Goal: Task Accomplishment & Management: Manage account settings

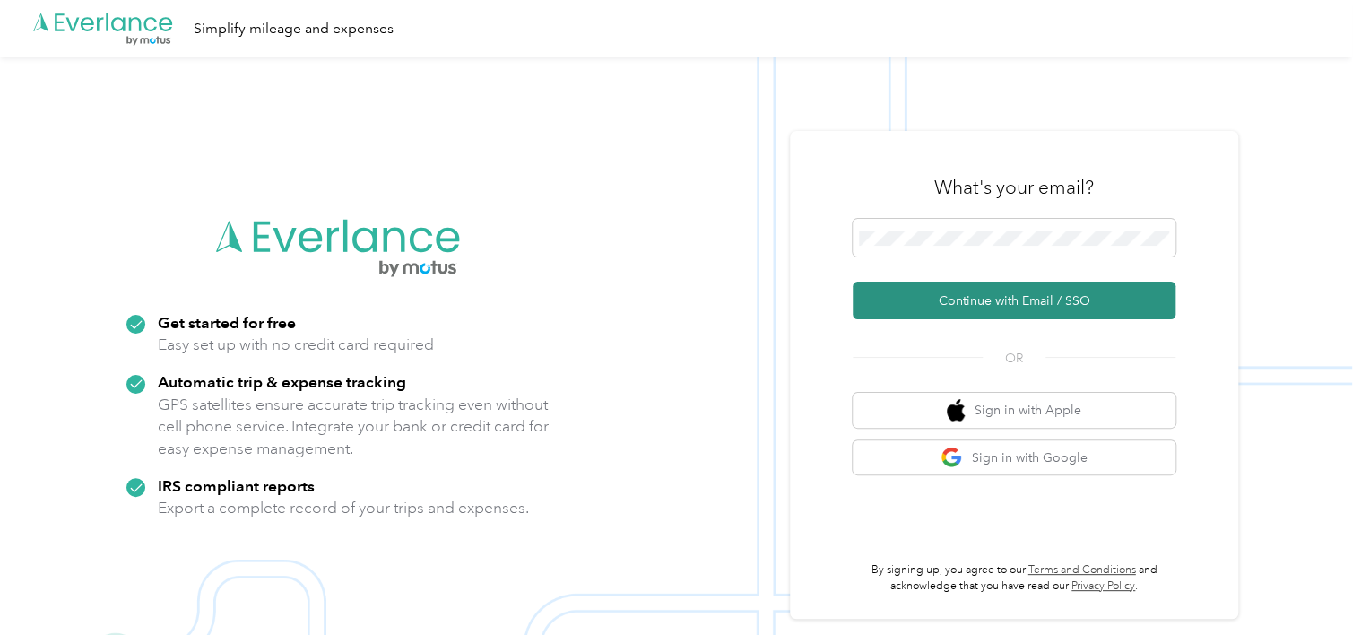
click at [1057, 314] on button "Continue with Email / SSO" at bounding box center [1013, 300] width 323 height 38
click at [1011, 316] on button "Continue with Email / SSO" at bounding box center [1013, 300] width 323 height 38
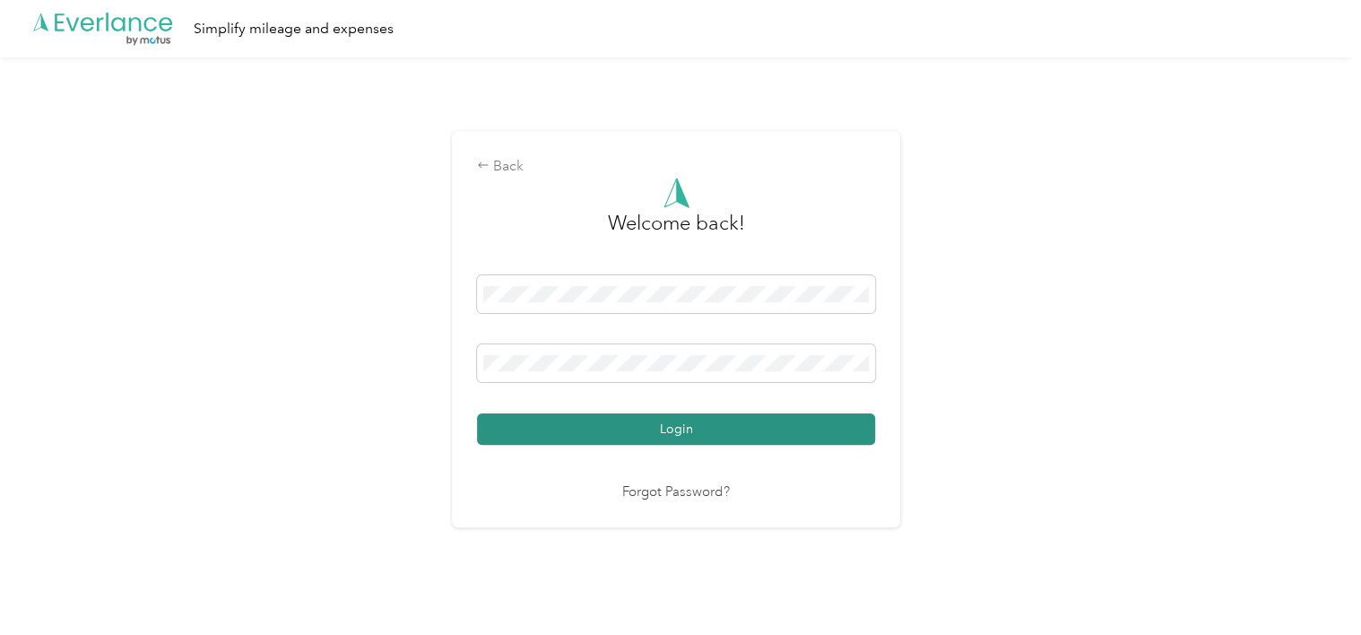
click at [791, 427] on button "Login" at bounding box center [676, 428] width 398 height 31
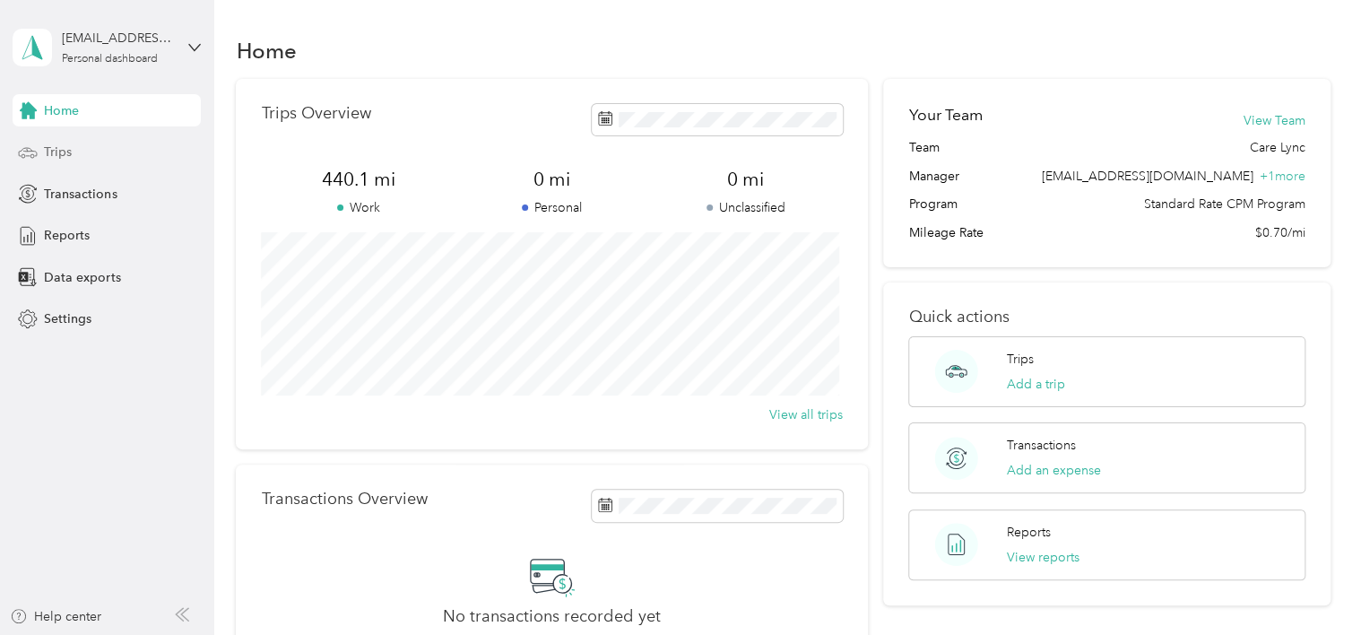
click at [36, 154] on icon at bounding box center [28, 153] width 20 height 20
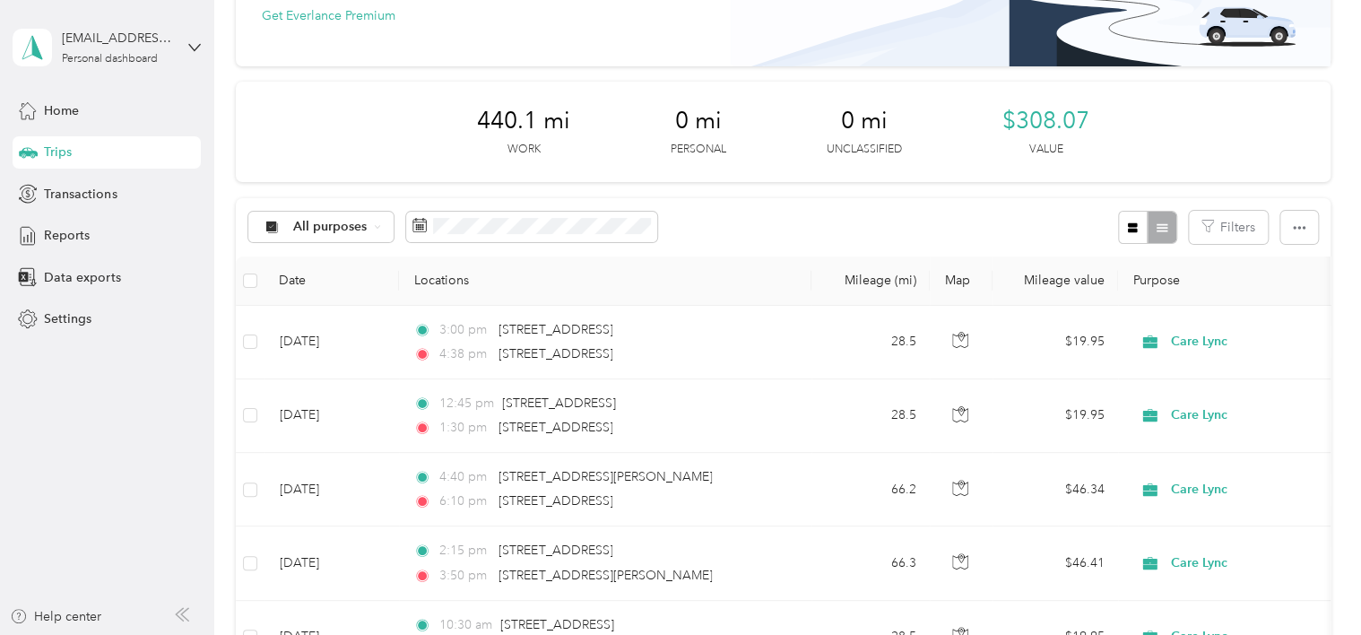
scroll to position [139, 0]
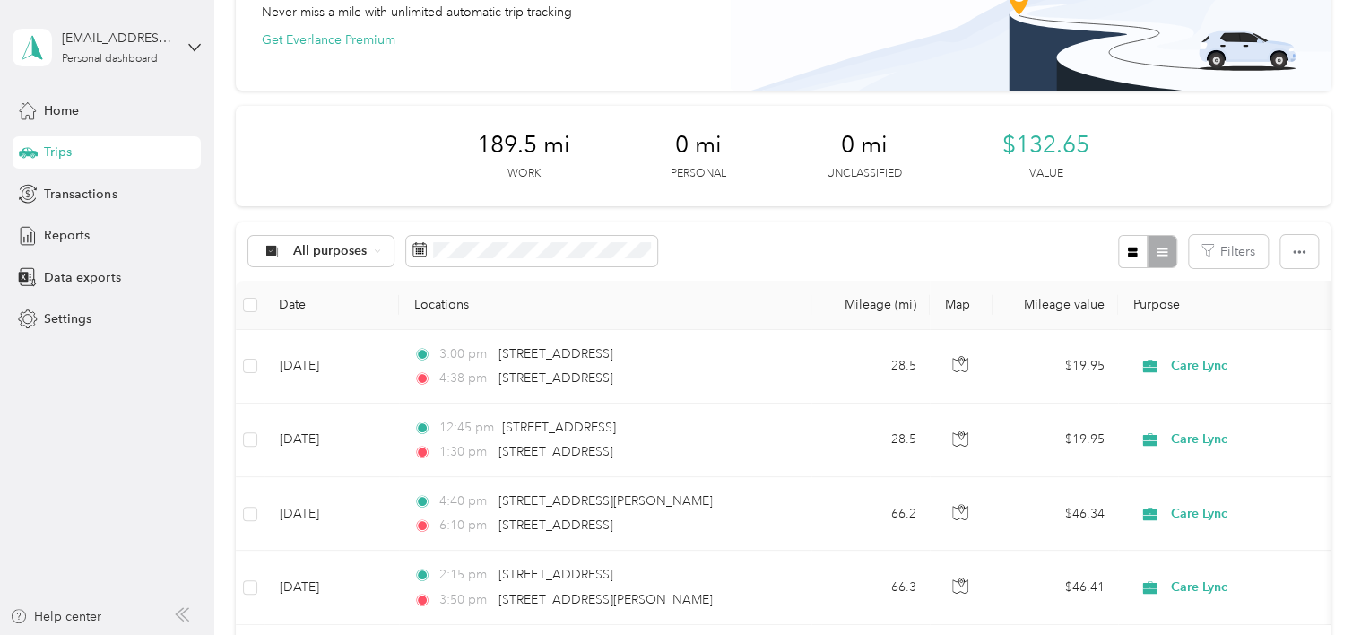
click at [709, 247] on div "All purposes Filters" at bounding box center [783, 251] width 1094 height 58
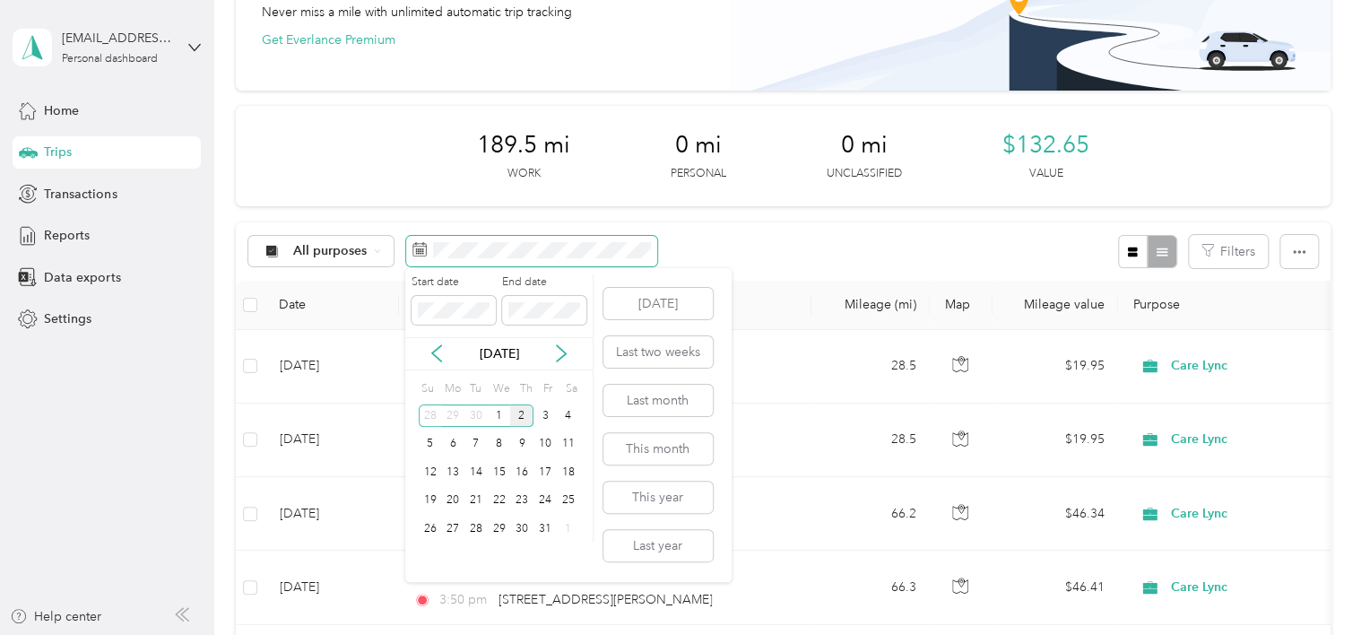
scroll to position [132, 0]
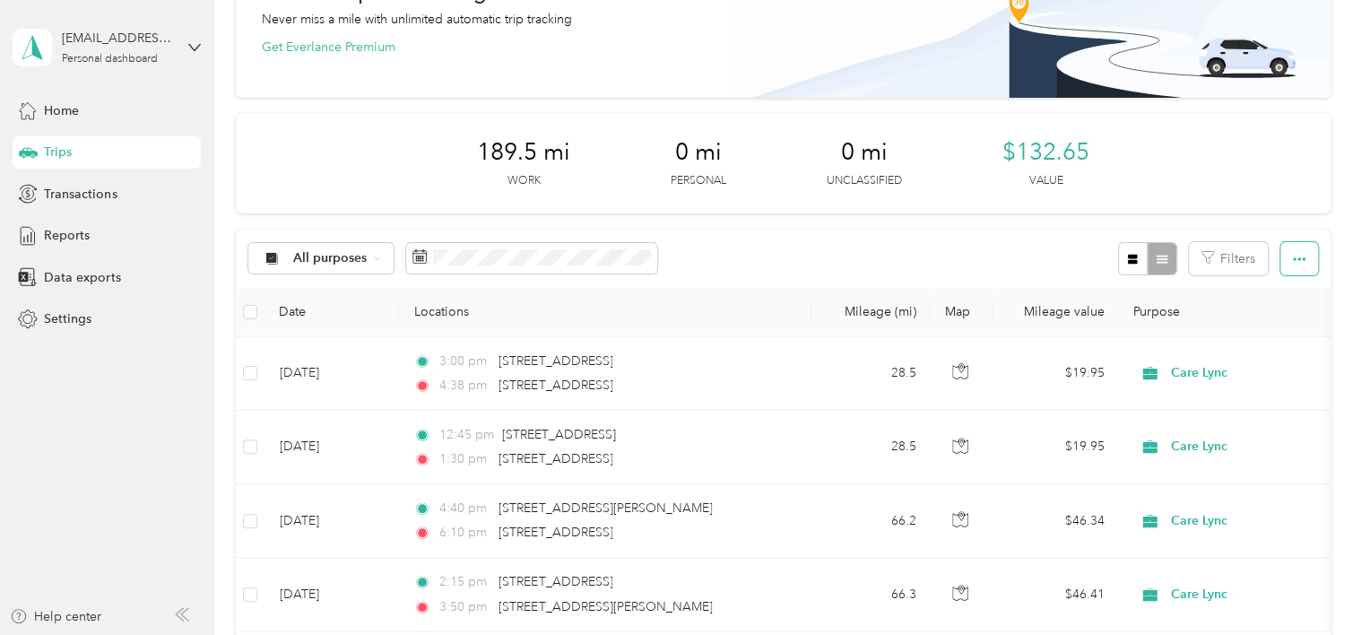
click at [1287, 265] on button "button" at bounding box center [1299, 258] width 38 height 33
click at [757, 279] on div "All purposes Filters" at bounding box center [783, 258] width 1094 height 58
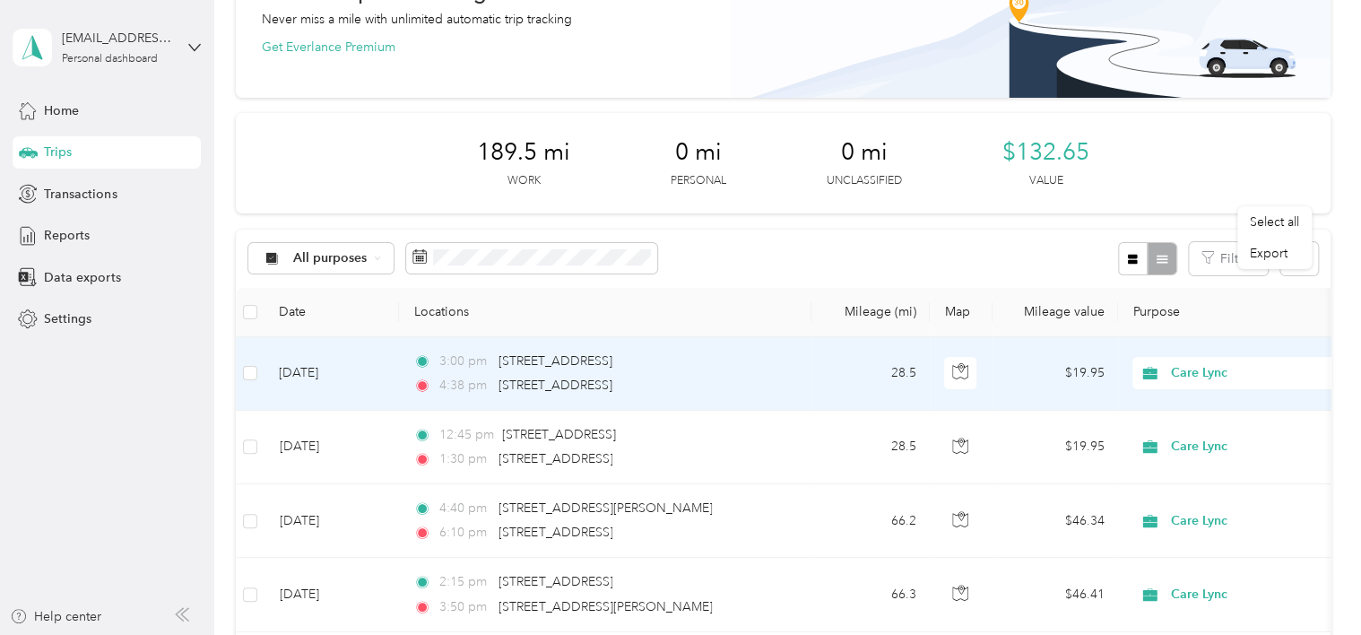
scroll to position [256, 0]
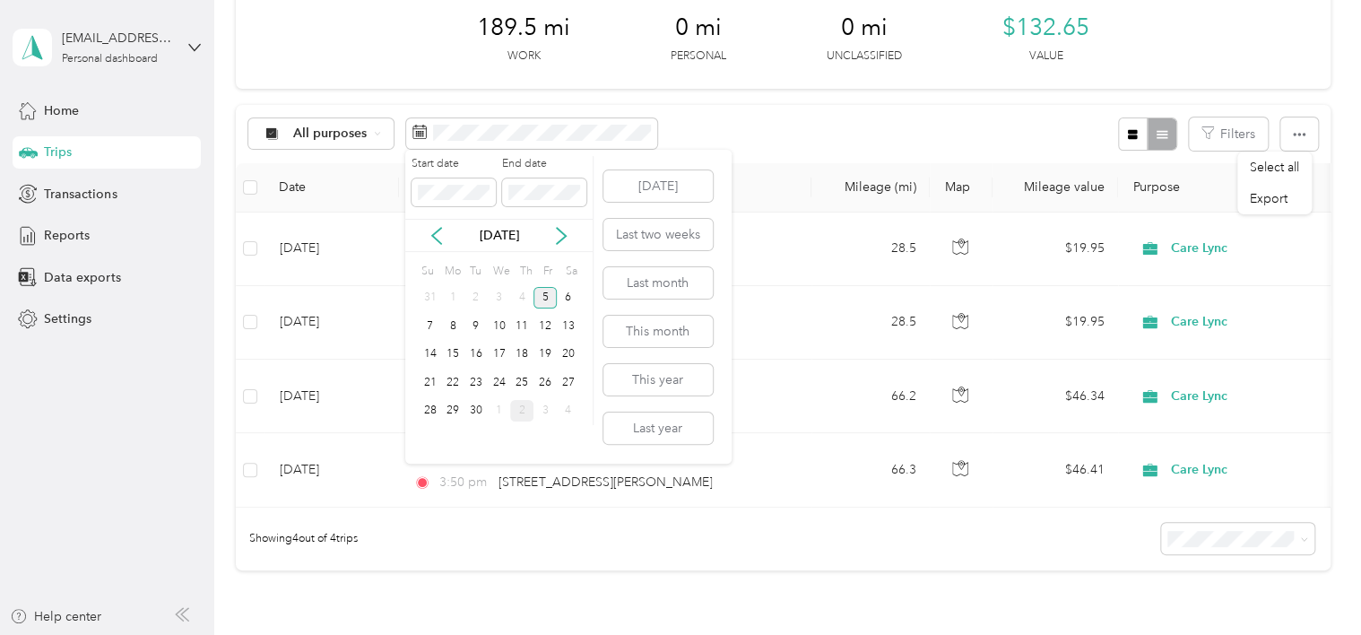
click at [540, 294] on div "5" at bounding box center [544, 298] width 23 height 22
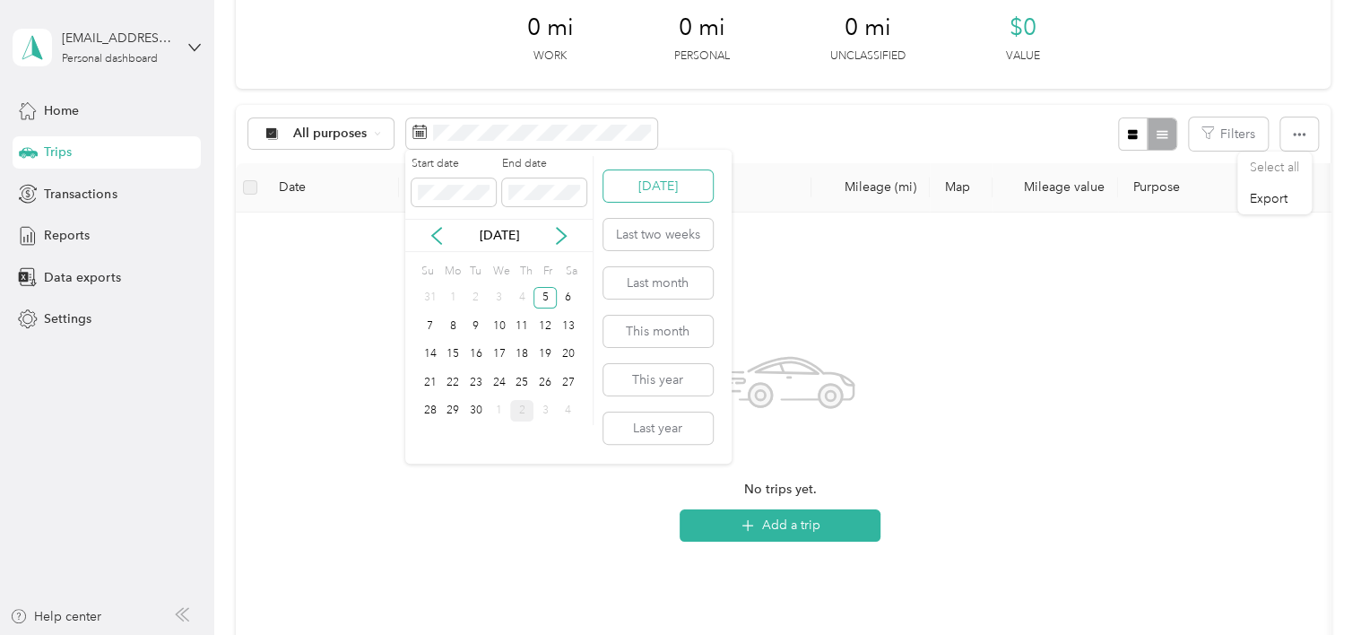
click at [651, 177] on button "[DATE]" at bounding box center [657, 185] width 109 height 31
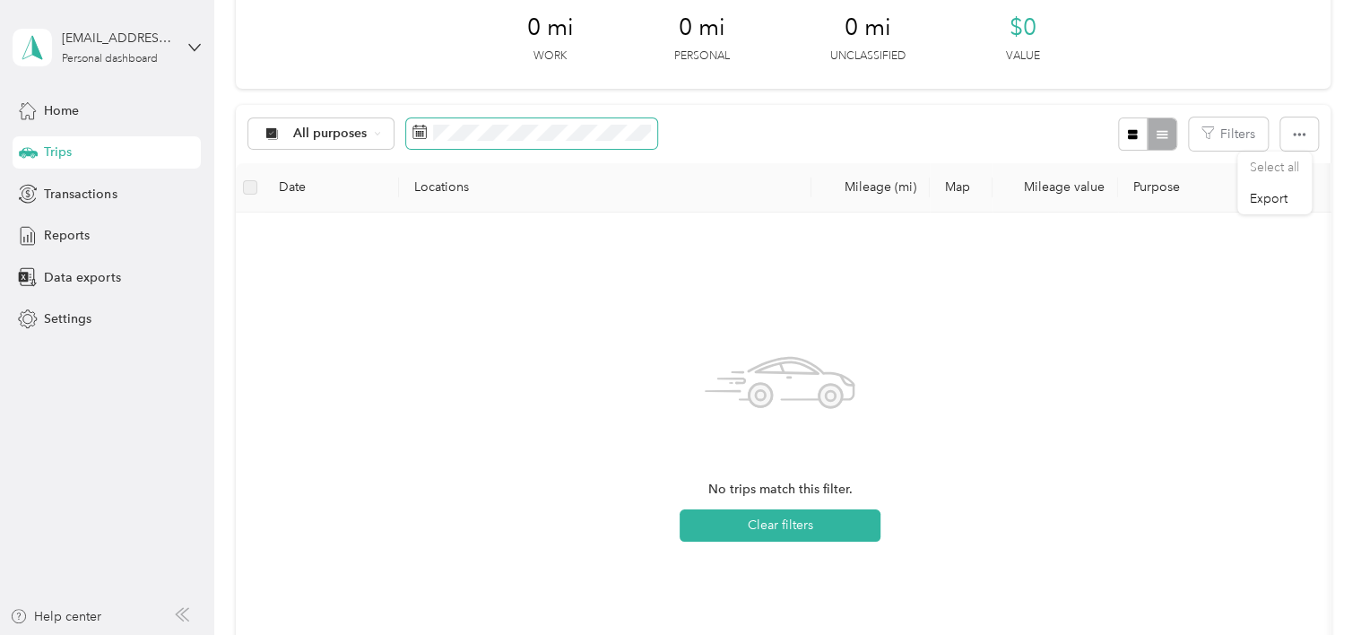
click at [610, 142] on span at bounding box center [531, 133] width 251 height 30
click at [419, 131] on icon at bounding box center [419, 132] width 14 height 14
click at [428, 140] on span at bounding box center [531, 133] width 251 height 30
drag, startPoint x: 446, startPoint y: 182, endPoint x: 714, endPoint y: 134, distance: 272.3
click at [714, 134] on div "All purposes Filters" at bounding box center [783, 134] width 1094 height 58
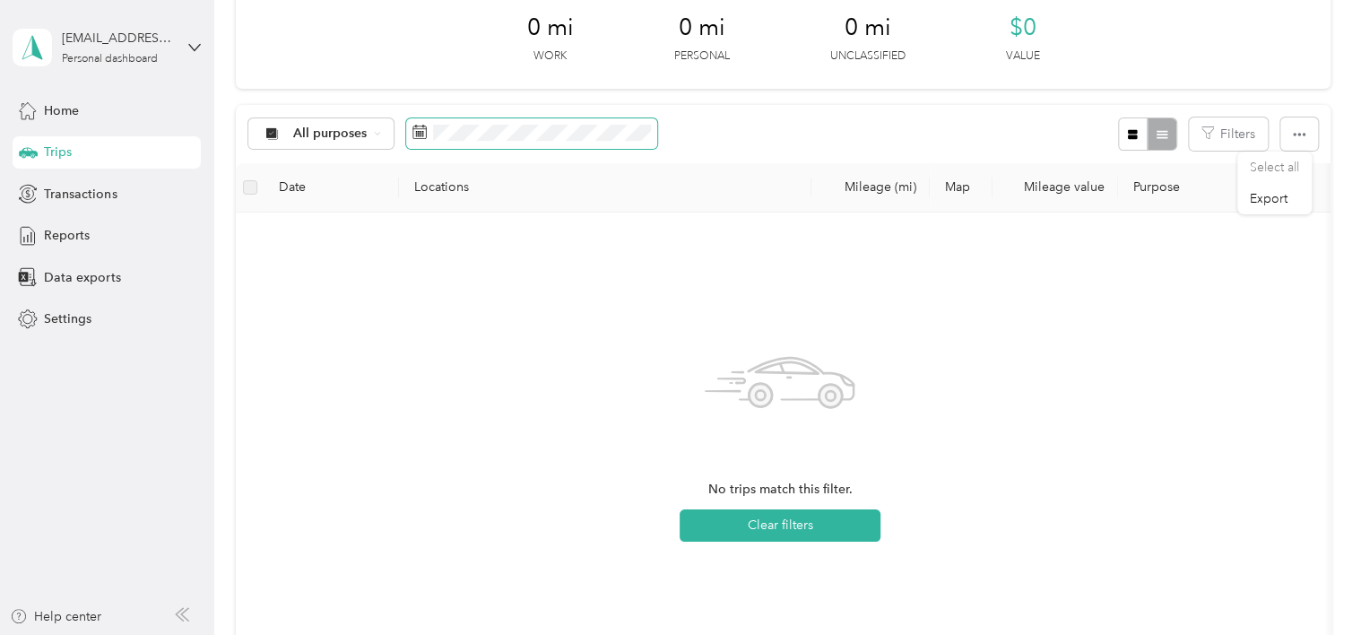
click at [463, 122] on span at bounding box center [531, 133] width 251 height 30
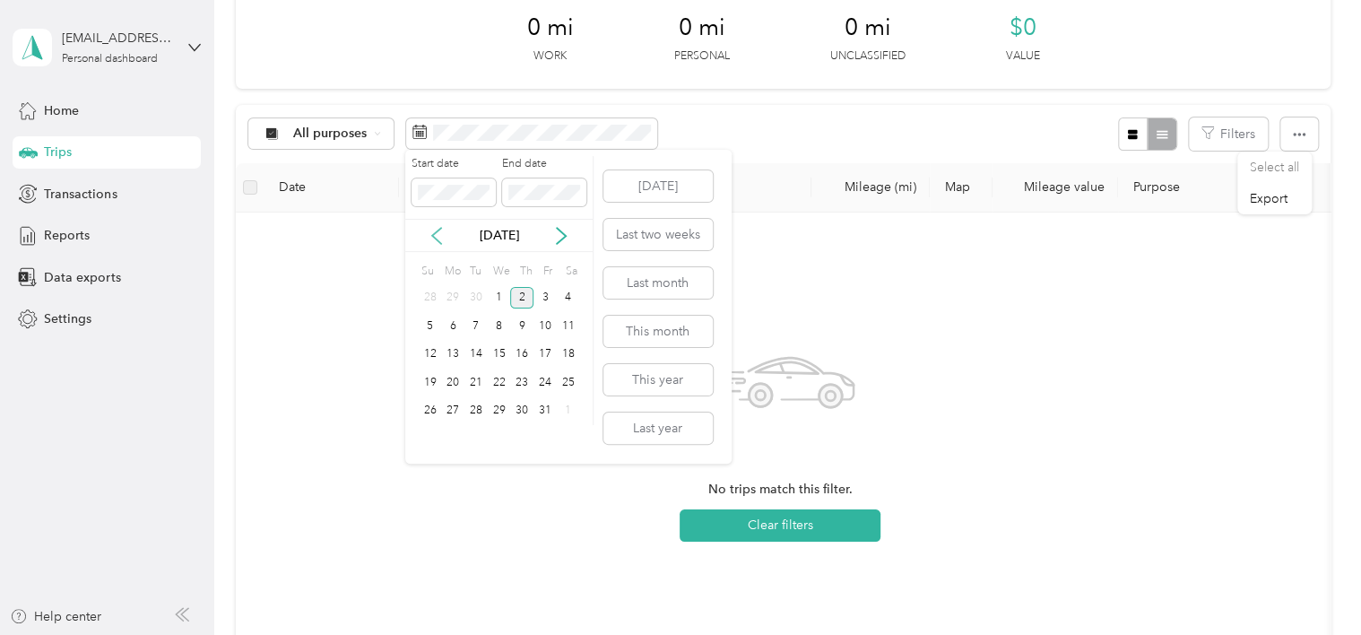
click at [440, 241] on icon at bounding box center [436, 236] width 9 height 16
click at [550, 301] on div "5" at bounding box center [544, 298] width 23 height 22
click at [644, 186] on button "[DATE]" at bounding box center [657, 185] width 109 height 31
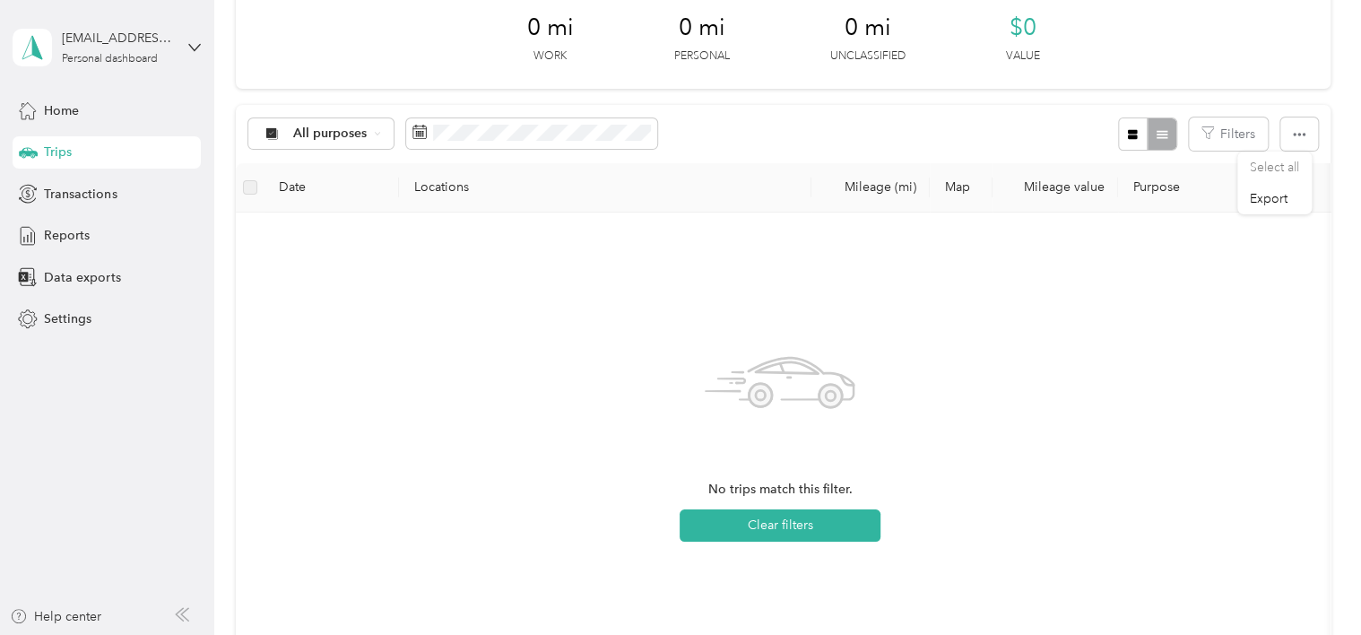
click at [308, 272] on div "No trips match this filter. Clear filters" at bounding box center [779, 440] width 1059 height 427
click at [65, 113] on span "Home" at bounding box center [61, 110] width 35 height 19
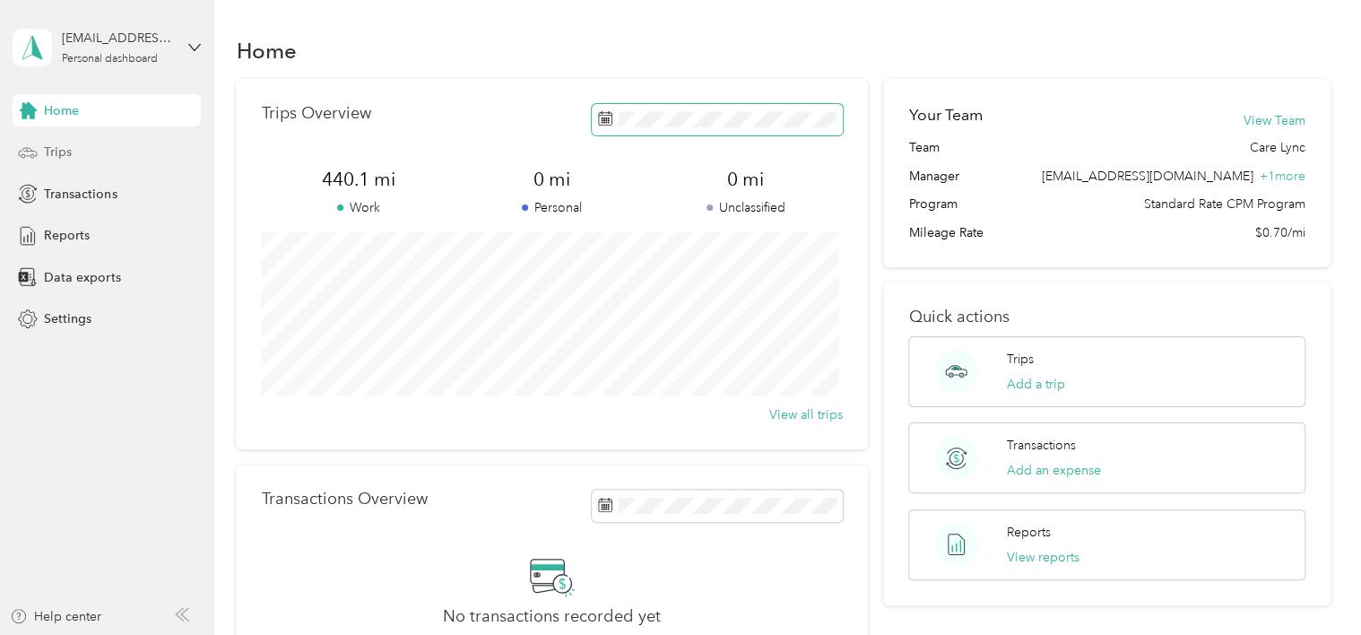
click at [599, 117] on icon at bounding box center [605, 118] width 14 height 14
click at [617, 128] on span at bounding box center [717, 119] width 251 height 31
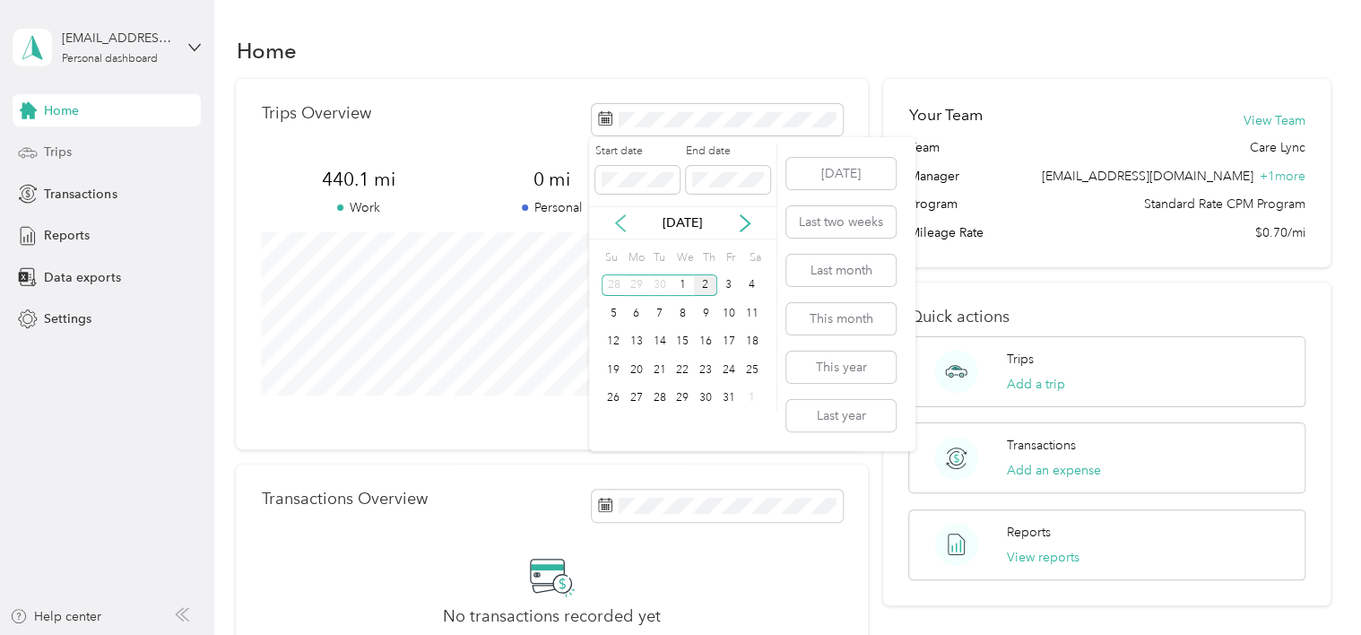
click at [619, 227] on icon at bounding box center [620, 223] width 18 height 18
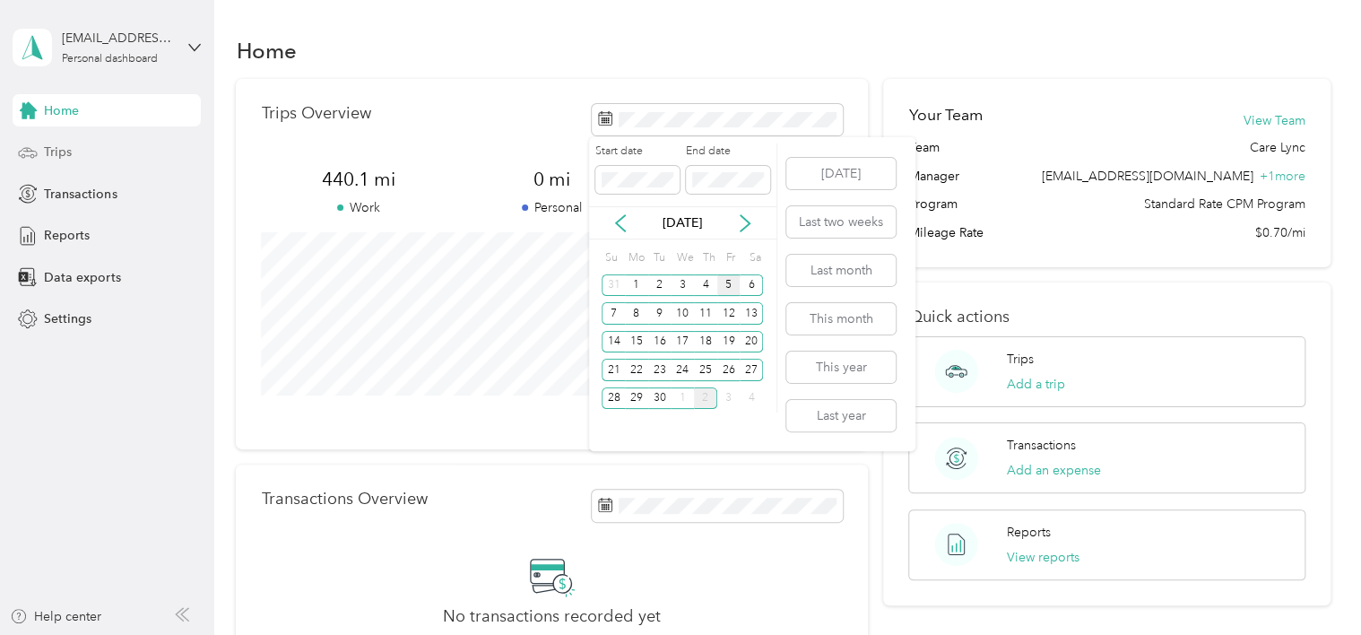
click at [728, 283] on div "5" at bounding box center [728, 285] width 23 height 22
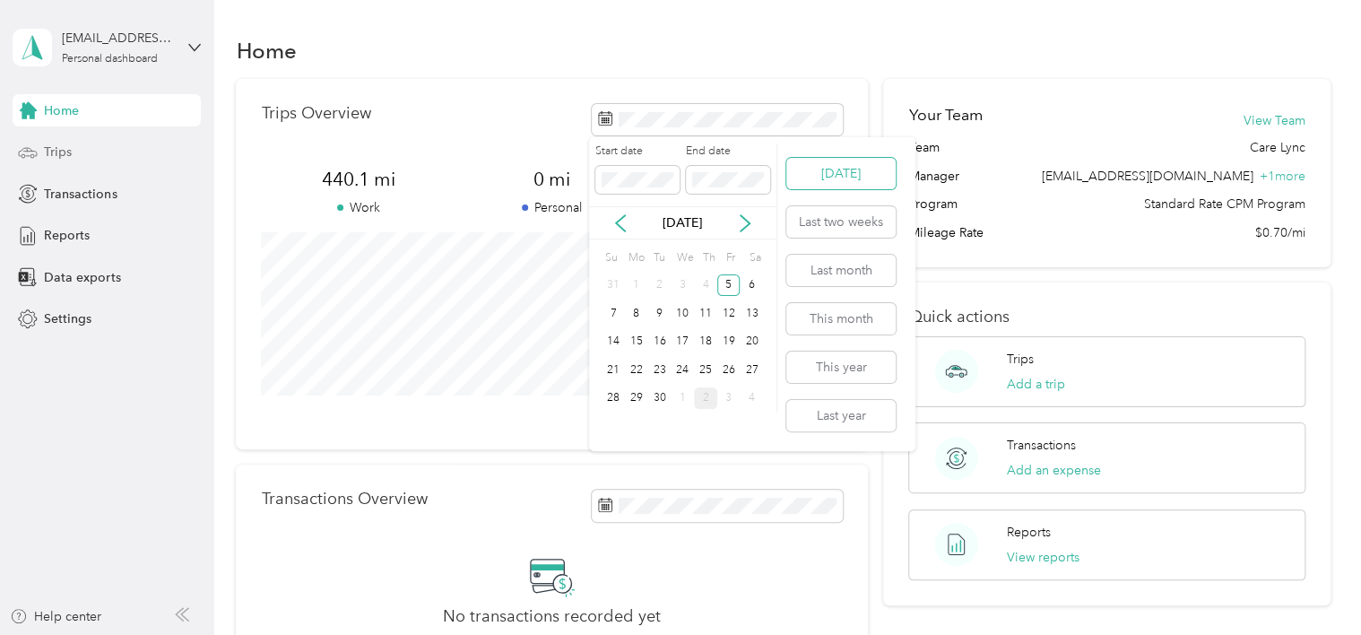
click at [826, 172] on button "[DATE]" at bounding box center [840, 173] width 109 height 31
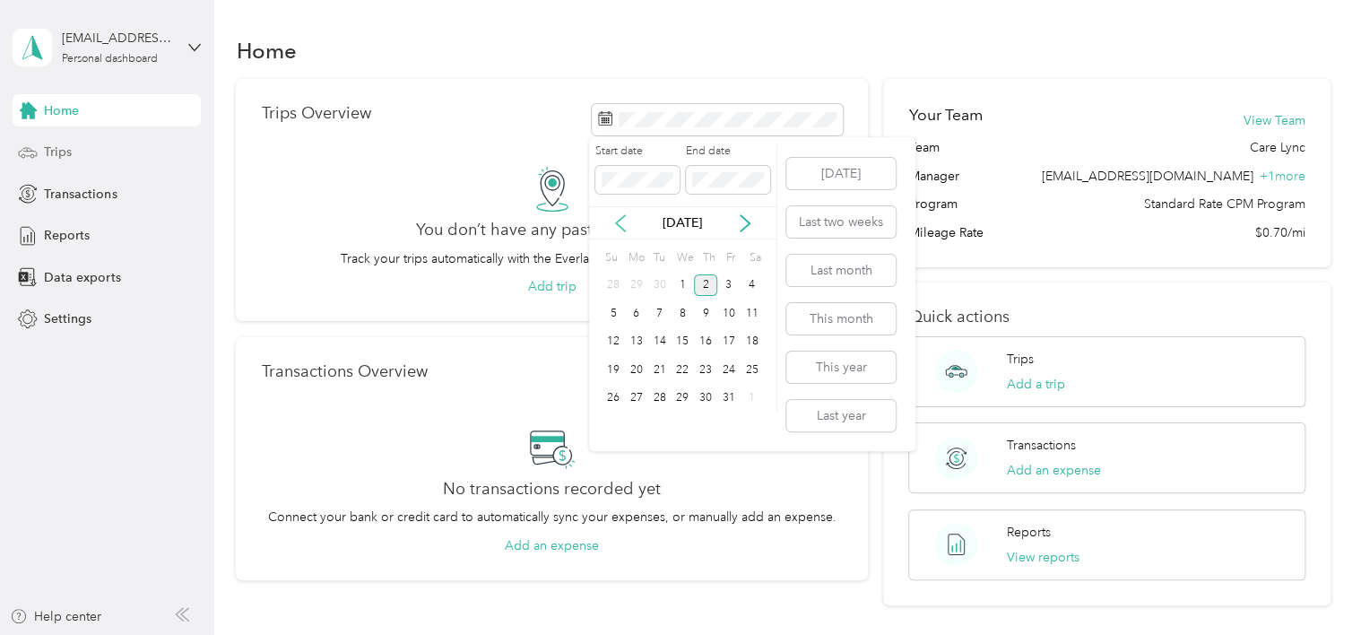
click at [618, 218] on icon at bounding box center [620, 223] width 18 height 18
click at [727, 283] on div "5" at bounding box center [728, 285] width 23 height 22
click at [653, 225] on p "[DATE]" at bounding box center [681, 222] width 75 height 19
click at [742, 220] on icon at bounding box center [745, 223] width 18 height 18
click at [705, 287] on div "2" at bounding box center [705, 285] width 23 height 22
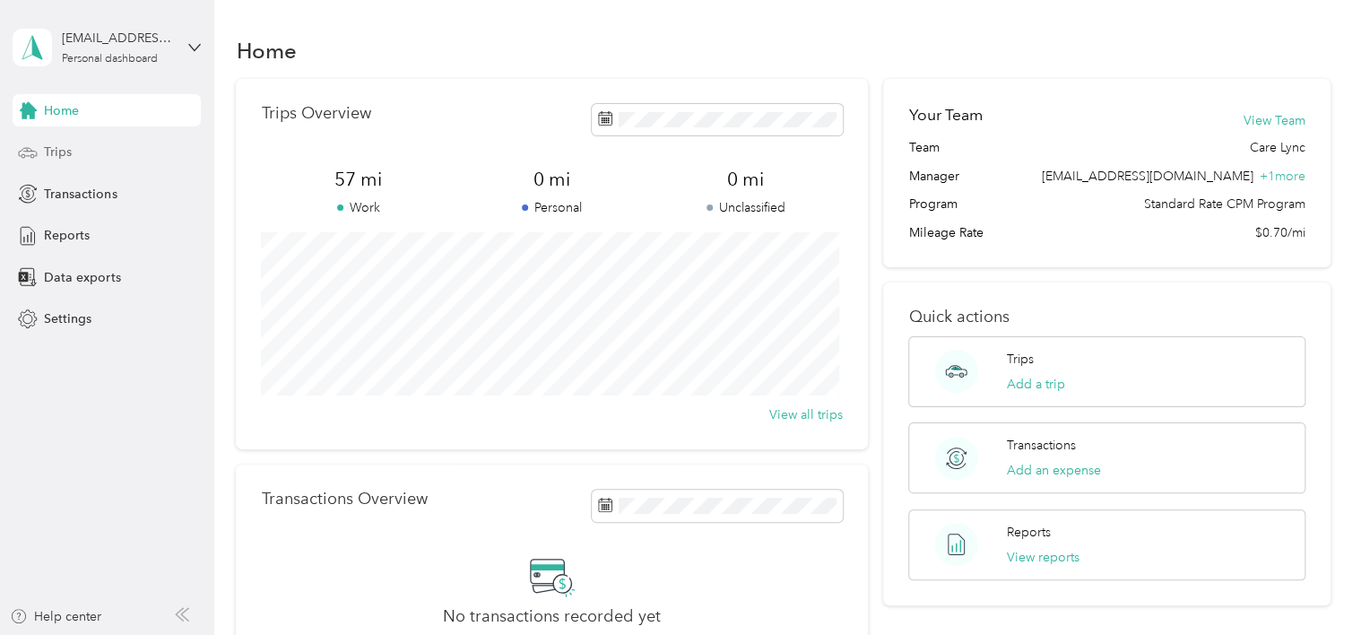
click at [59, 154] on span "Trips" at bounding box center [58, 152] width 28 height 19
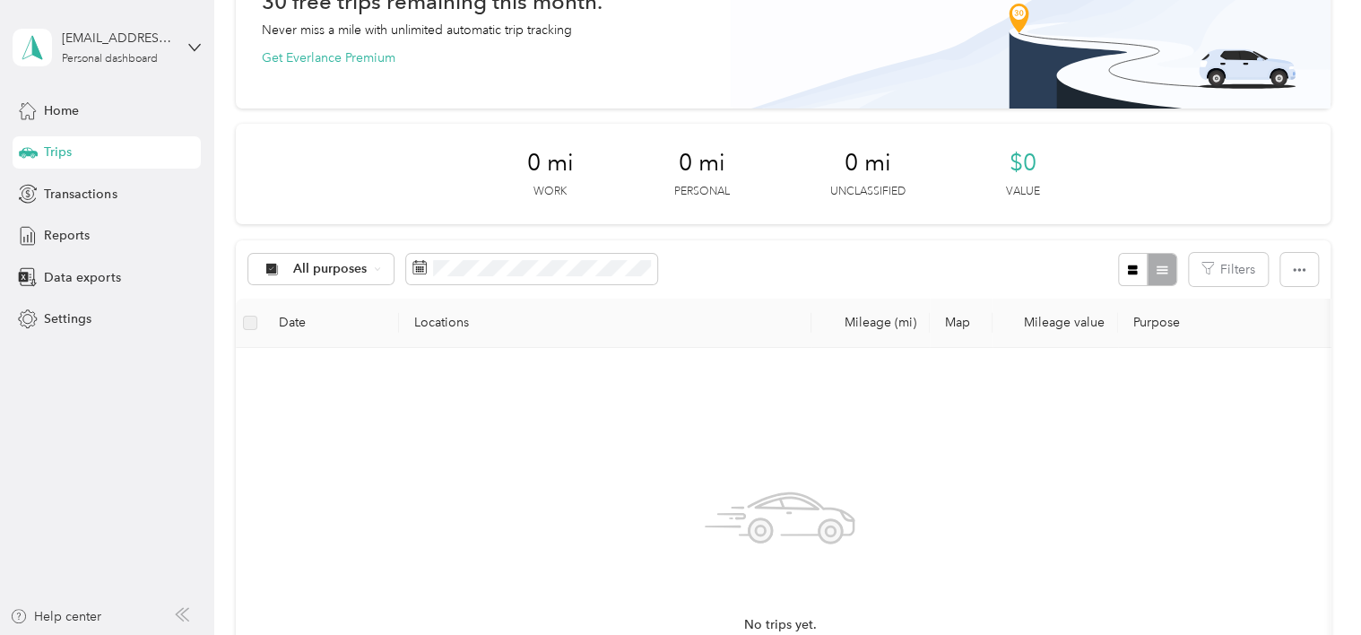
scroll to position [153, 0]
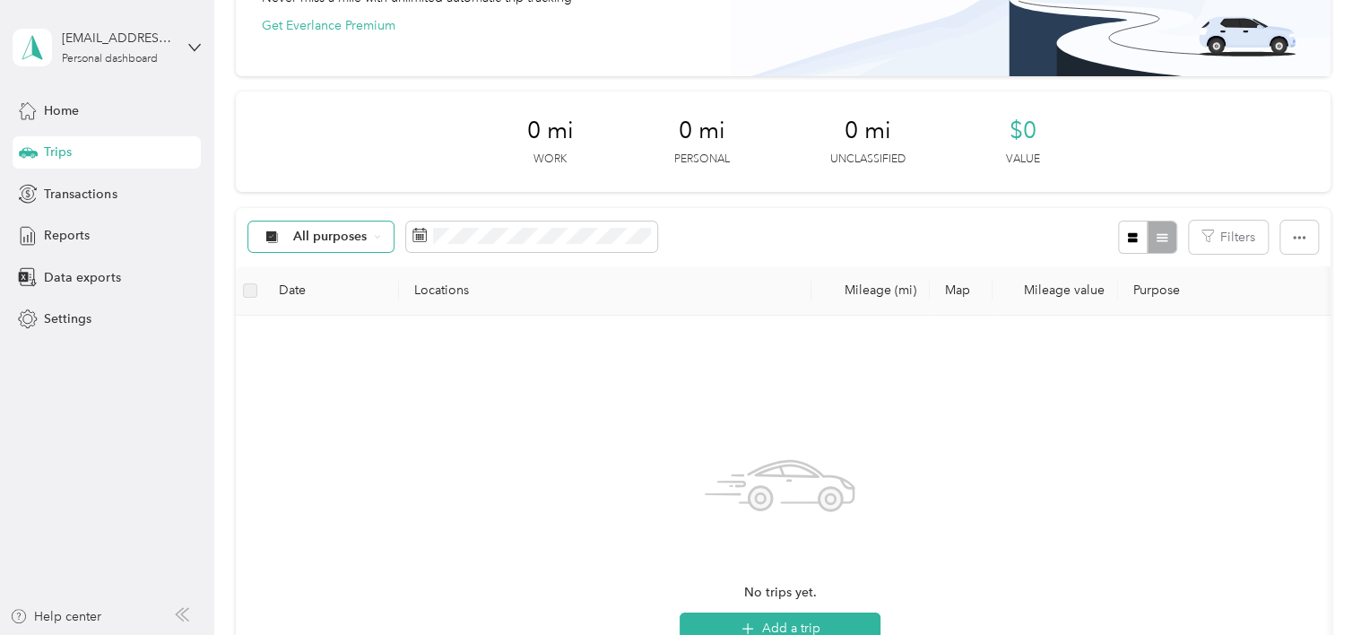
click at [344, 233] on span "All purposes" at bounding box center [330, 236] width 74 height 13
click at [339, 327] on span "Care Lync" at bounding box center [336, 331] width 87 height 19
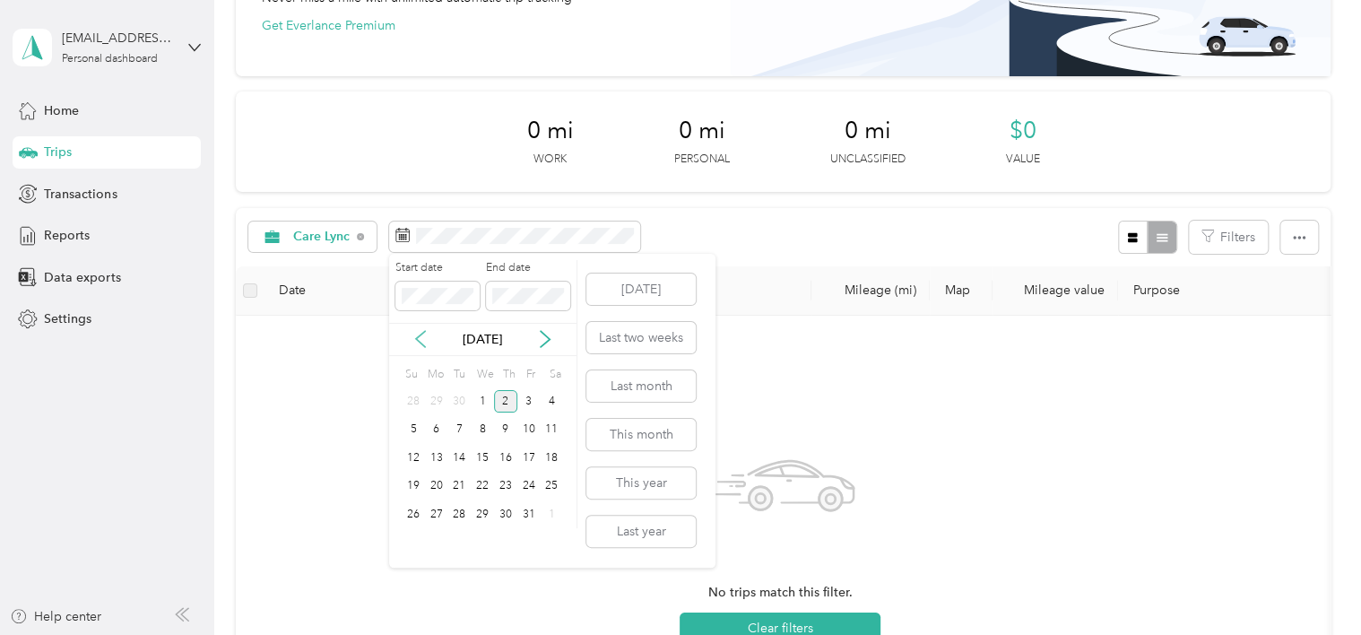
click at [416, 341] on icon at bounding box center [420, 339] width 18 height 18
click at [526, 398] on div "5" at bounding box center [528, 401] width 23 height 22
click at [548, 341] on icon at bounding box center [544, 339] width 9 height 16
click at [510, 400] on div "2" at bounding box center [505, 401] width 23 height 22
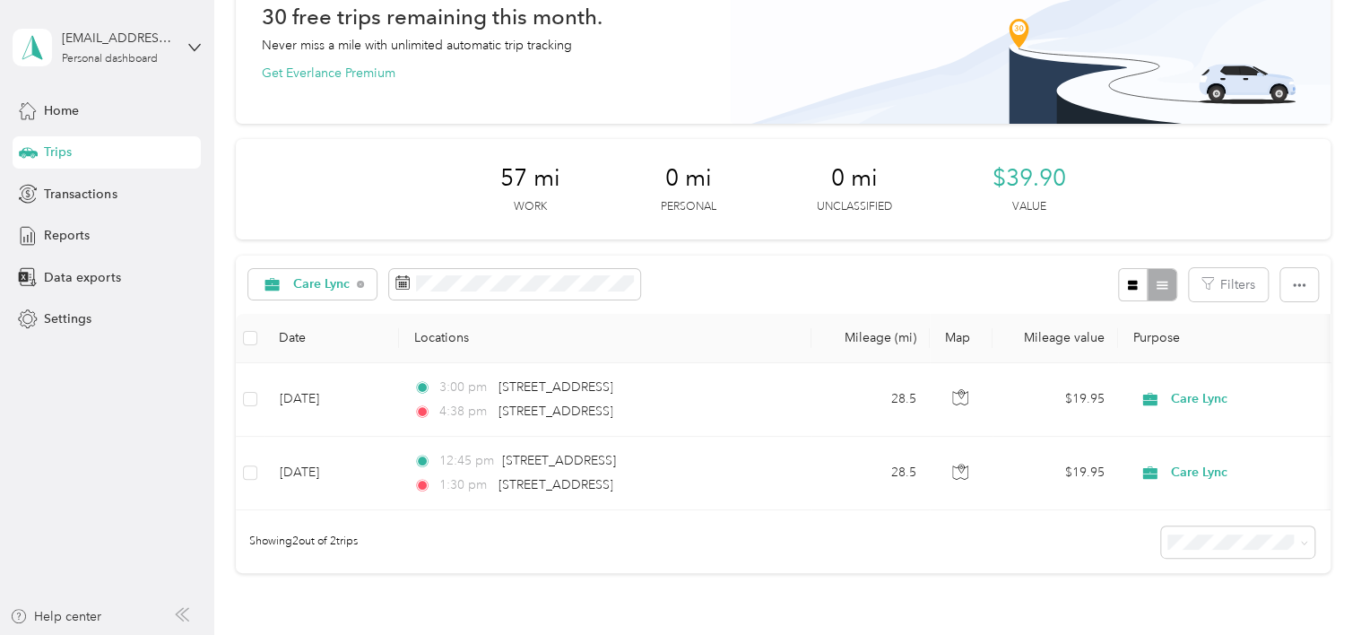
scroll to position [107, 0]
click at [1298, 286] on icon "button" at bounding box center [1299, 284] width 13 height 13
click at [1280, 350] on span "Export" at bounding box center [1268, 348] width 38 height 15
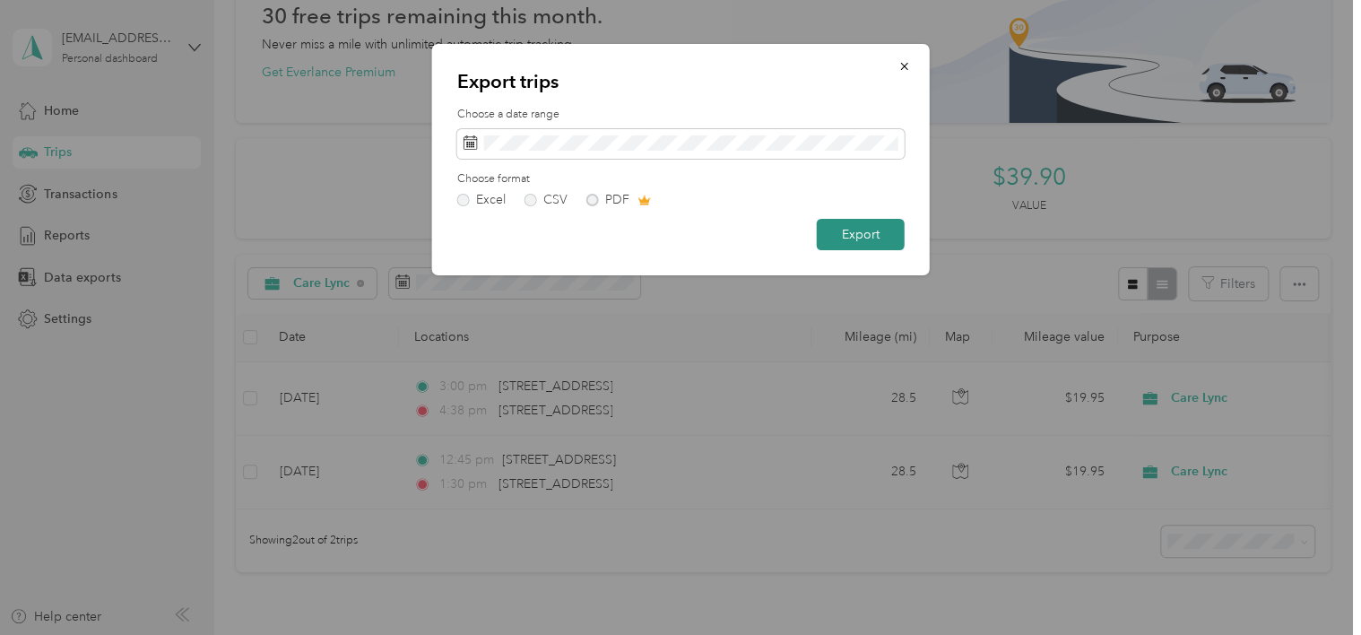
click at [852, 237] on button "Export" at bounding box center [861, 234] width 88 height 31
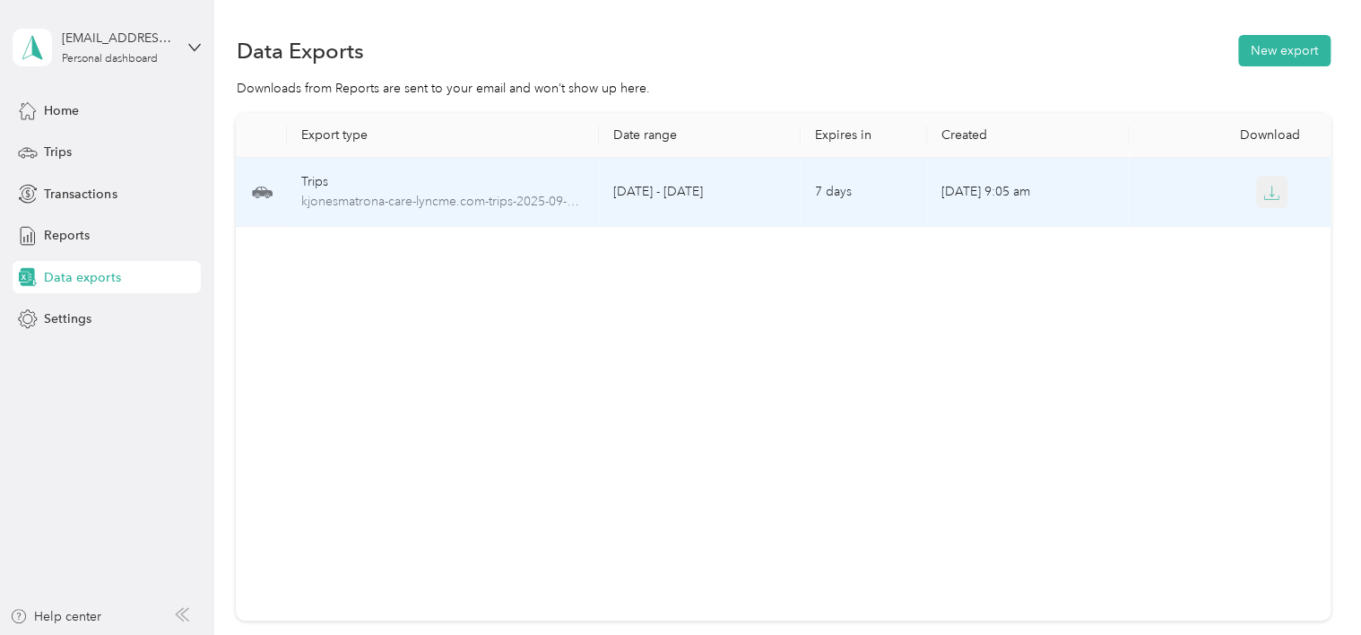
click at [1263, 190] on icon "button" at bounding box center [1271, 193] width 16 height 16
